Goal: Find specific page/section: Find specific page/section

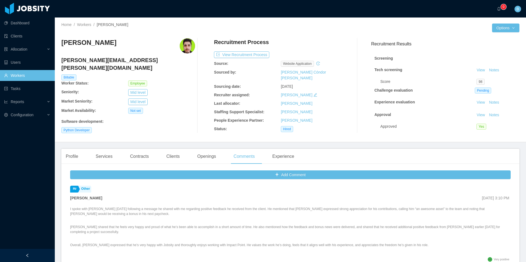
scroll to position [7, 0]
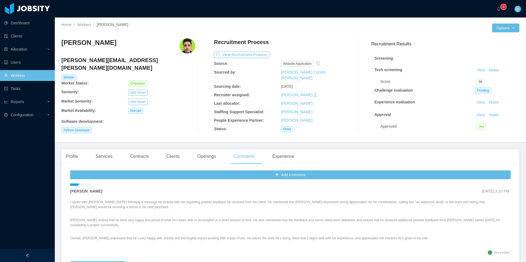
click at [29, 74] on link "Workers" at bounding box center [27, 75] width 46 height 11
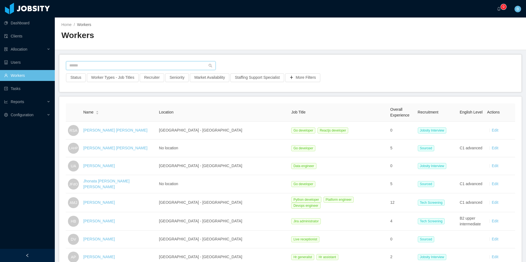
click at [116, 64] on input "text" at bounding box center [141, 65] width 150 height 9
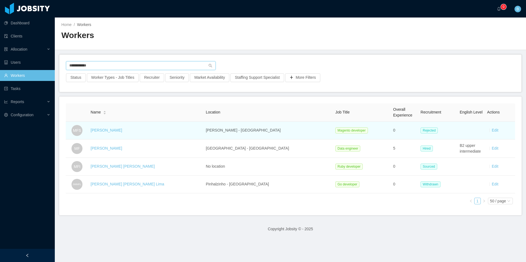
type input "**********"
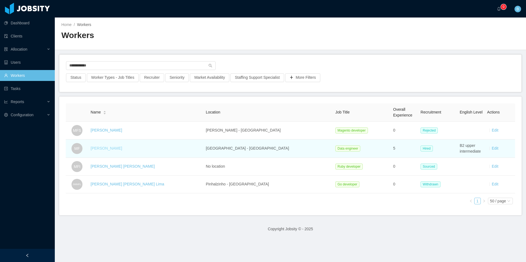
click at [109, 148] on link "[PERSON_NAME]" at bounding box center [106, 148] width 31 height 4
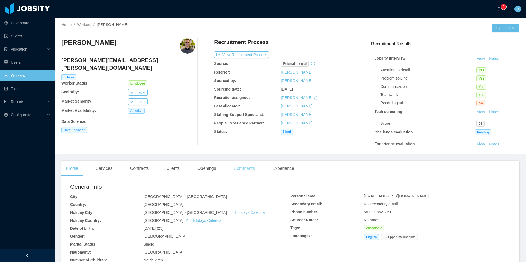
click at [248, 170] on div "Comments" at bounding box center [244, 168] width 30 height 15
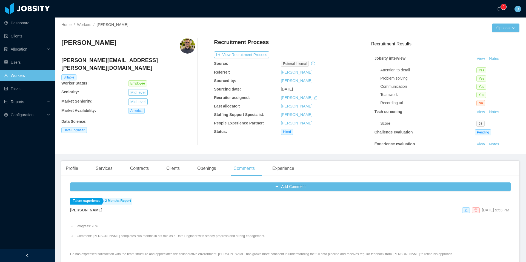
click at [21, 82] on ul "Dashboard Clients Allocation Users Workers Tasks Reports Configuration" at bounding box center [27, 68] width 55 height 105
click at [26, 77] on link "Workers" at bounding box center [27, 75] width 46 height 11
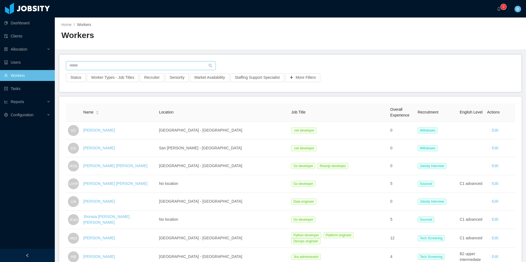
click at [129, 65] on input "text" at bounding box center [141, 65] width 150 height 9
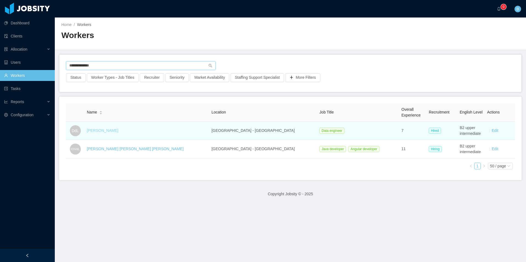
type input "**********"
click at [107, 132] on link "[PERSON_NAME]" at bounding box center [102, 130] width 31 height 4
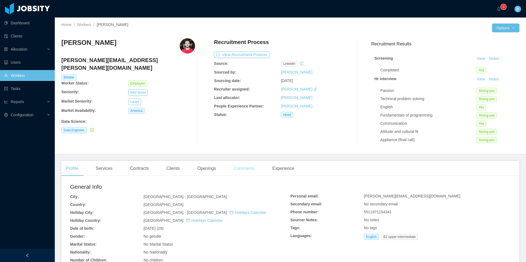
click at [247, 171] on div "Comments" at bounding box center [244, 168] width 30 height 15
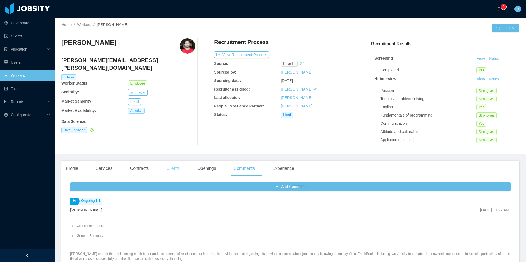
click at [176, 169] on div "Clients" at bounding box center [173, 168] width 22 height 15
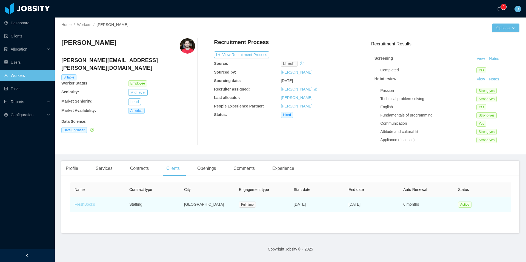
click at [88, 204] on link "FreshBooks" at bounding box center [84, 204] width 21 height 4
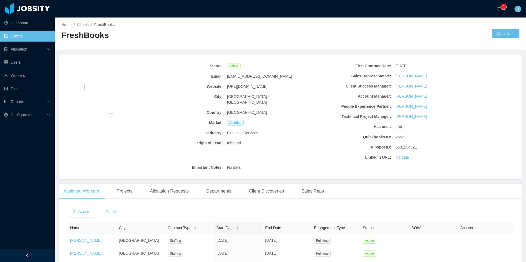
scroll to position [65, 0]
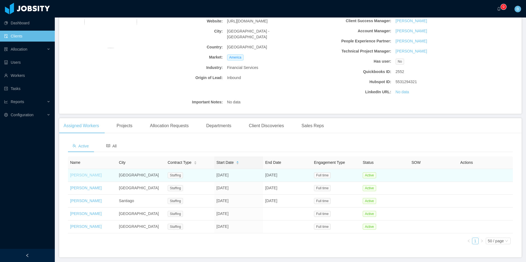
click at [86, 174] on link "[PERSON_NAME]" at bounding box center [85, 175] width 31 height 4
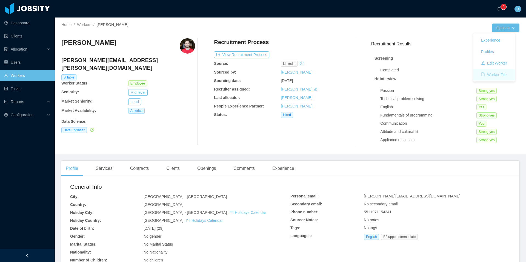
click at [498, 73] on button "Worker File" at bounding box center [493, 74] width 34 height 9
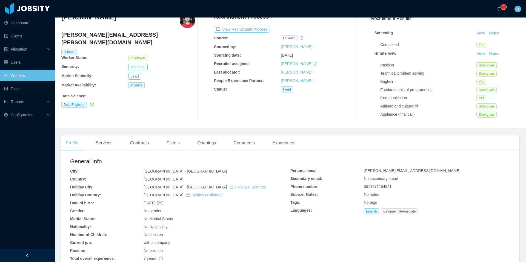
scroll to position [91, 0]
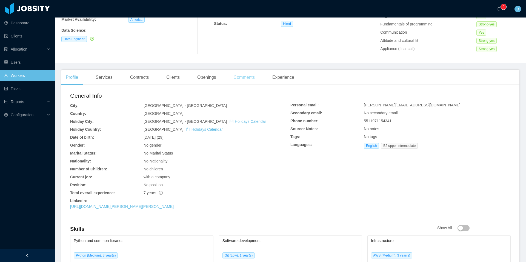
click at [239, 80] on div "Comments" at bounding box center [244, 77] width 30 height 15
